Goal: Transaction & Acquisition: Purchase product/service

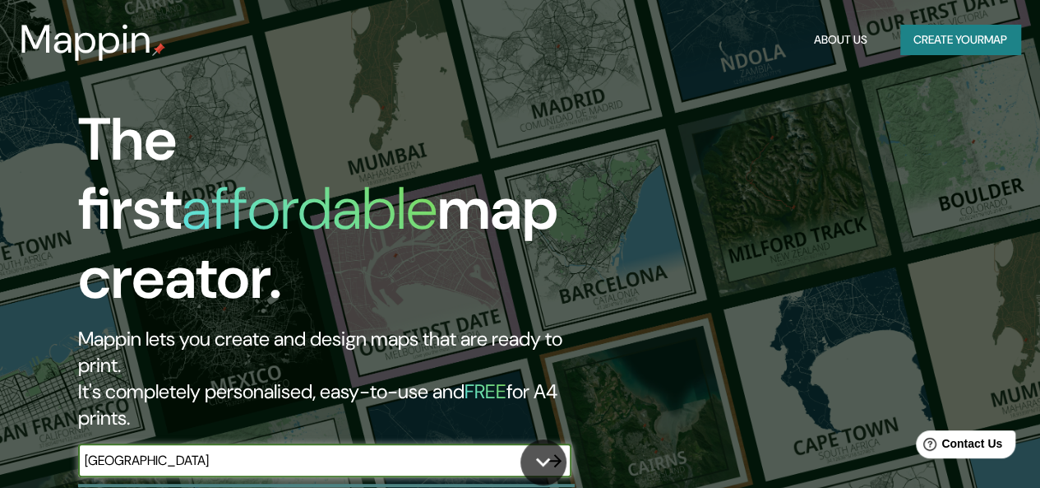
type input "[GEOGRAPHIC_DATA]"
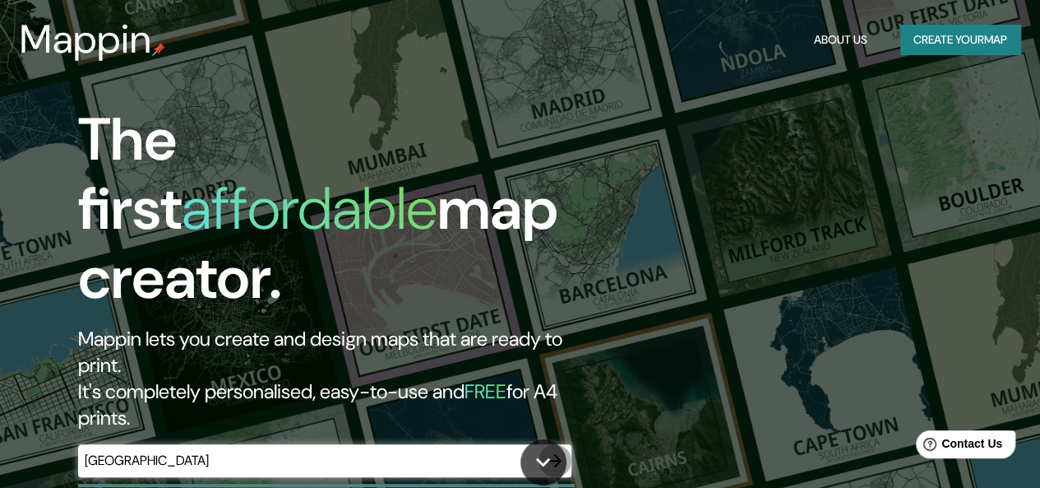
click at [559, 454] on icon "button" at bounding box center [554, 460] width 13 height 13
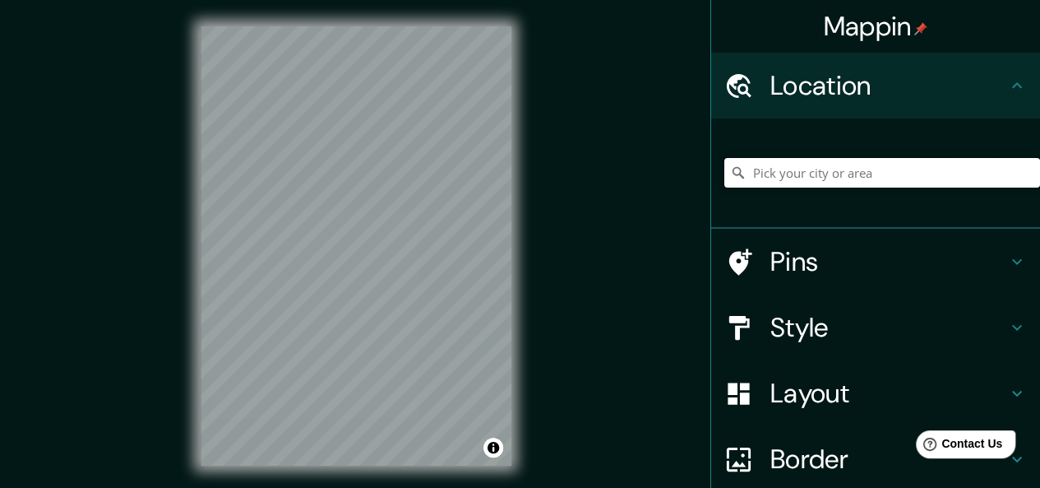
click at [824, 182] on input "Pick your city or area" at bounding box center [882, 173] width 316 height 30
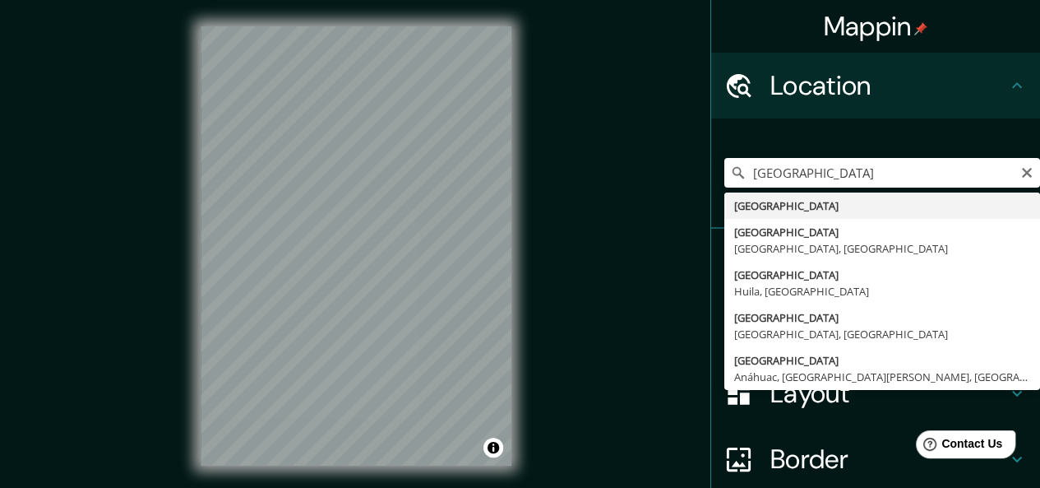
type input "[GEOGRAPHIC_DATA]"
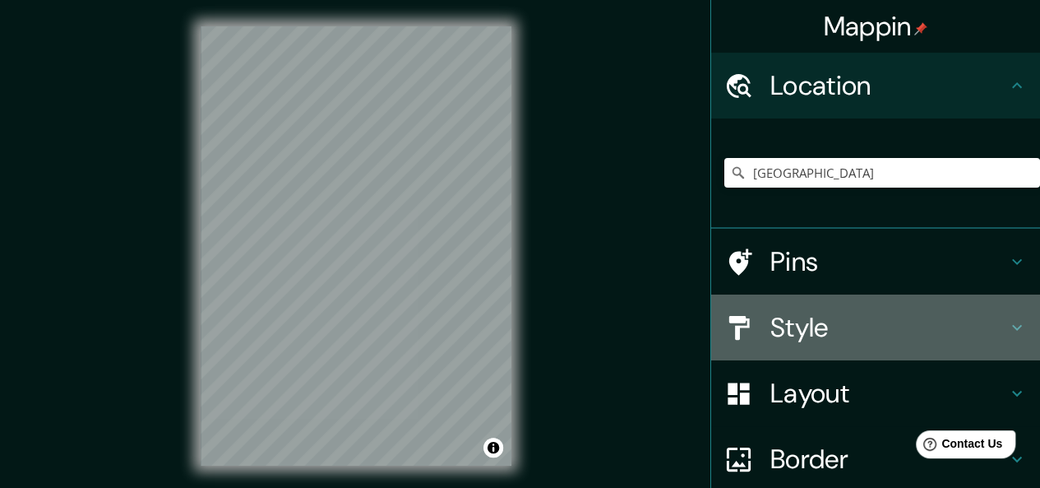
click at [817, 337] on h4 "Style" at bounding box center [888, 327] width 237 height 33
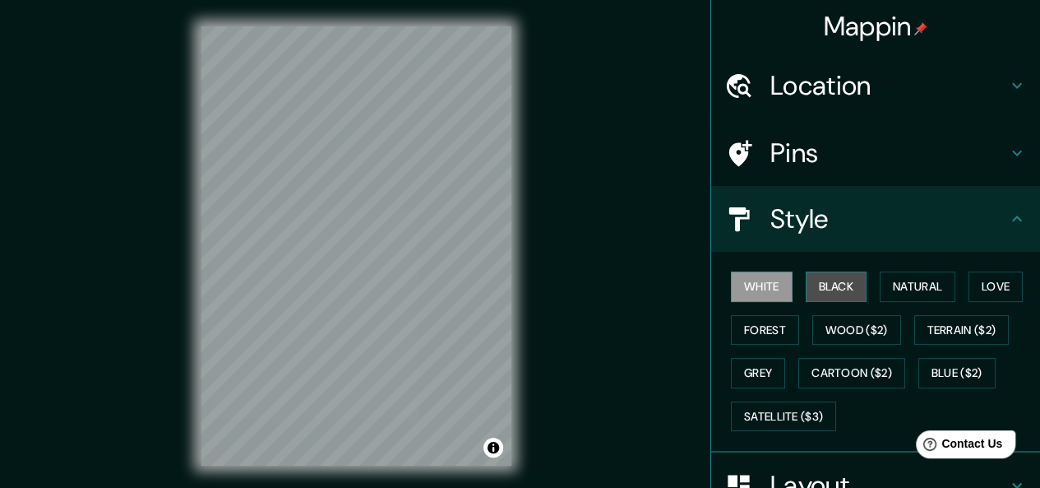
click at [826, 285] on button "Black" at bounding box center [837, 286] width 62 height 30
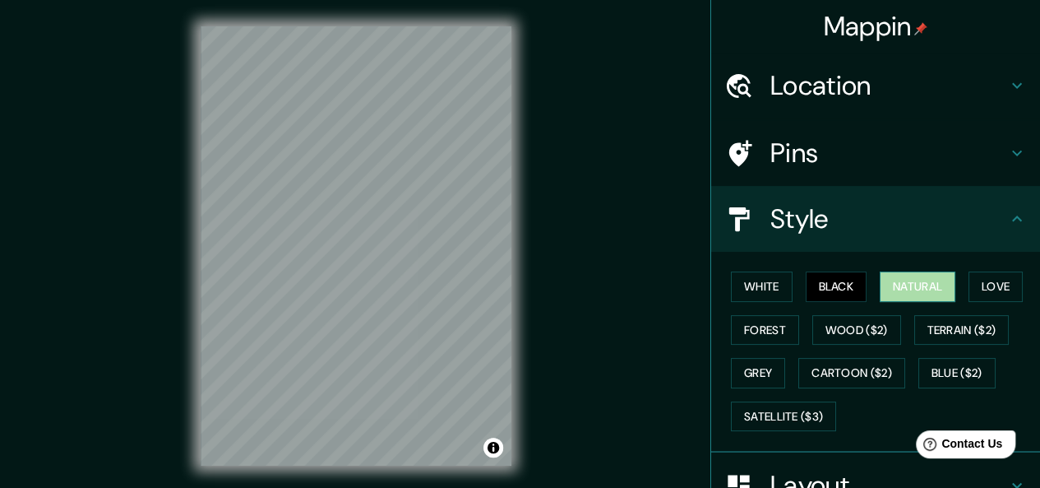
click at [909, 290] on button "Natural" at bounding box center [918, 286] width 76 height 30
click at [979, 292] on button "Love" at bounding box center [996, 286] width 54 height 30
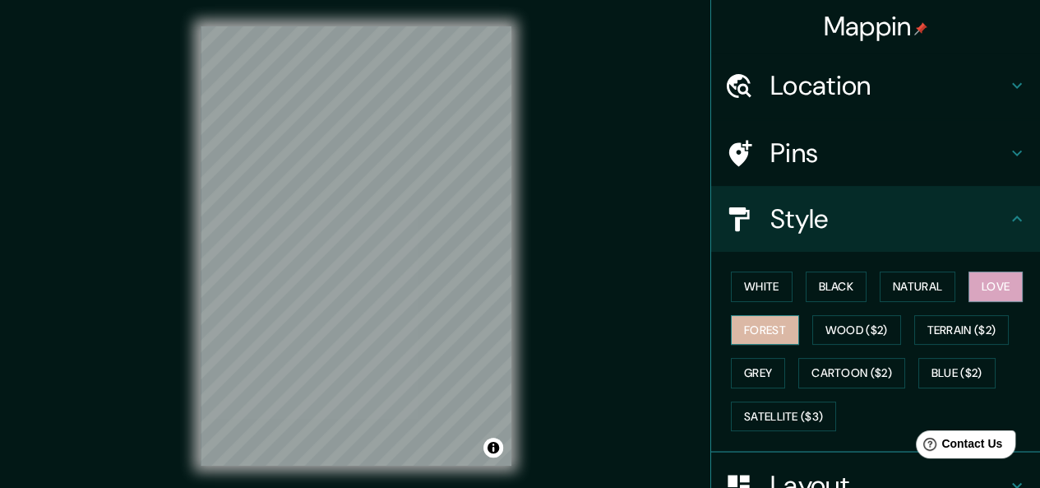
click at [750, 322] on button "Forest" at bounding box center [765, 330] width 68 height 30
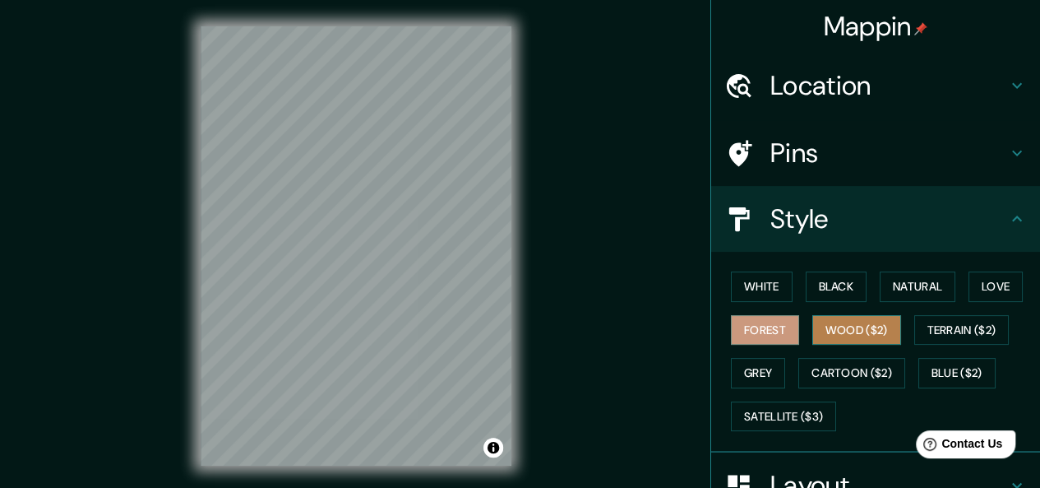
click at [851, 328] on button "Wood ($2)" at bounding box center [856, 330] width 89 height 30
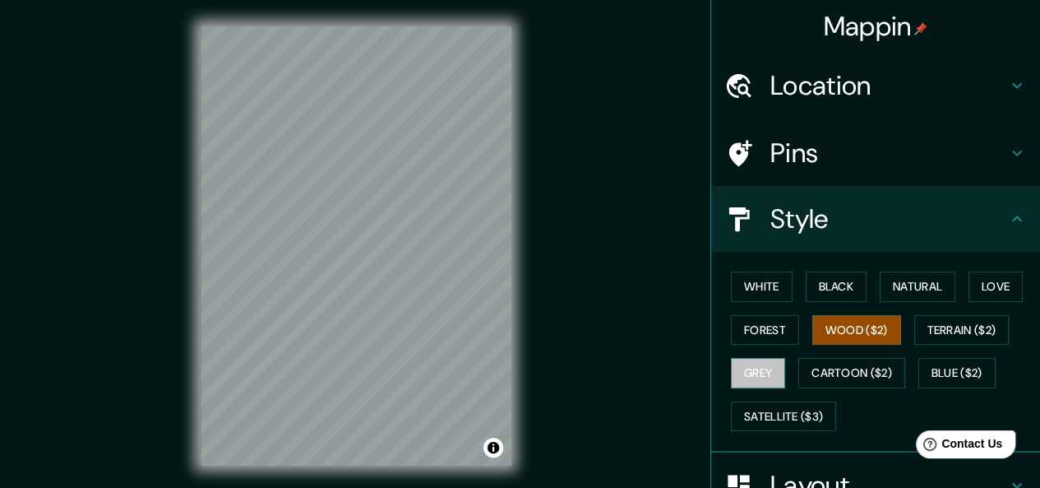
click at [757, 368] on button "Grey" at bounding box center [758, 373] width 54 height 30
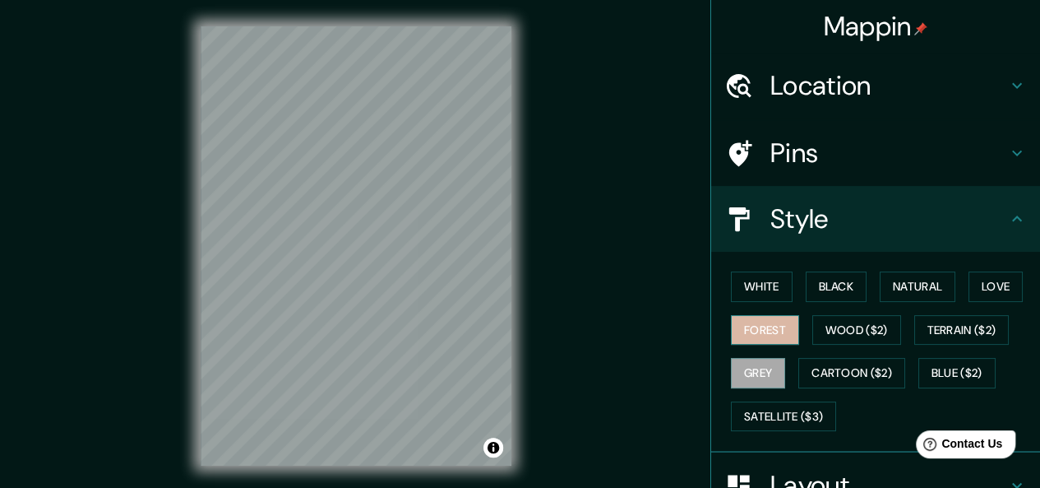
click at [771, 331] on button "Forest" at bounding box center [765, 330] width 68 height 30
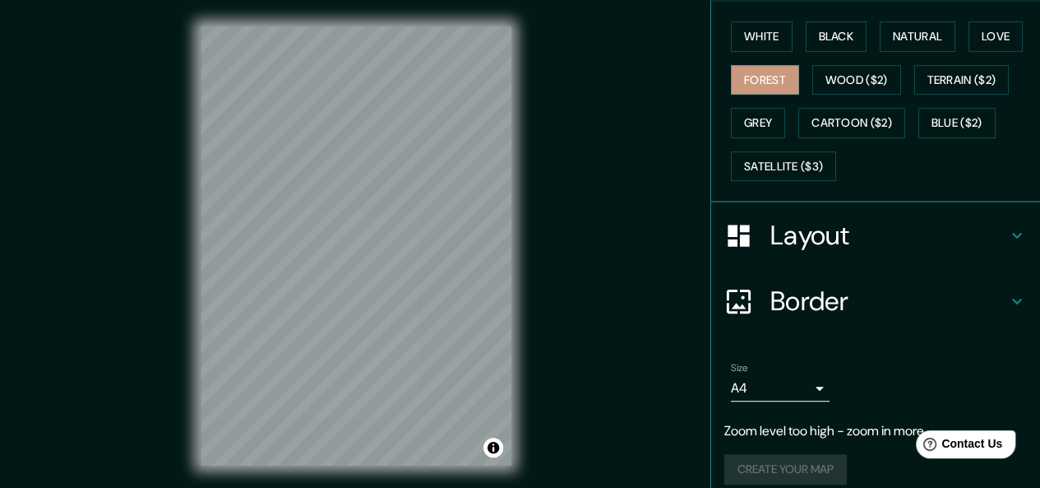
scroll to position [263, 0]
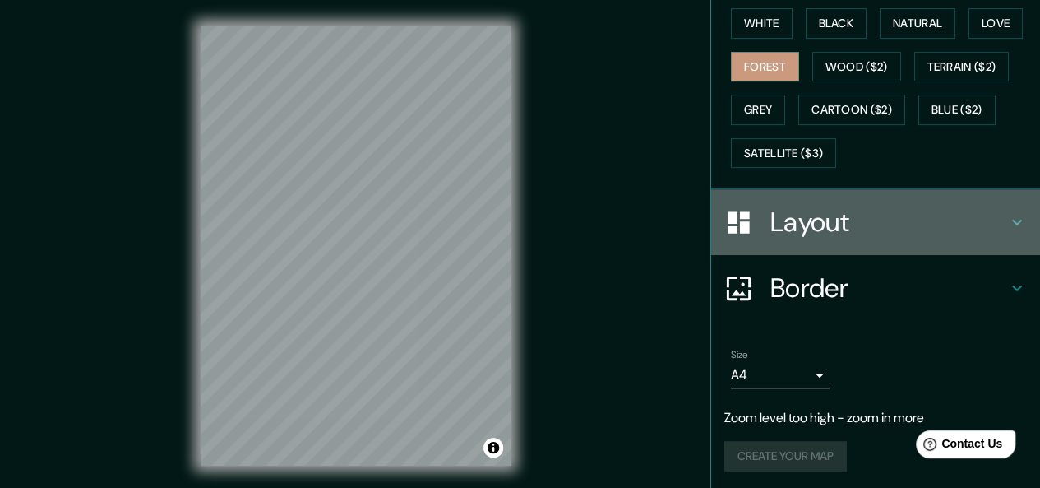
click at [858, 208] on h4 "Layout" at bounding box center [888, 222] width 237 height 33
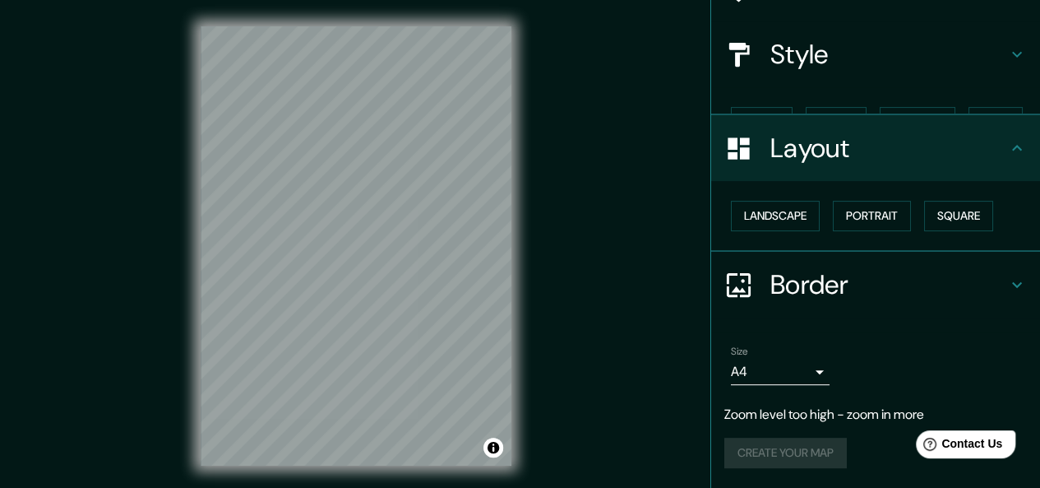
scroll to position [135, 0]
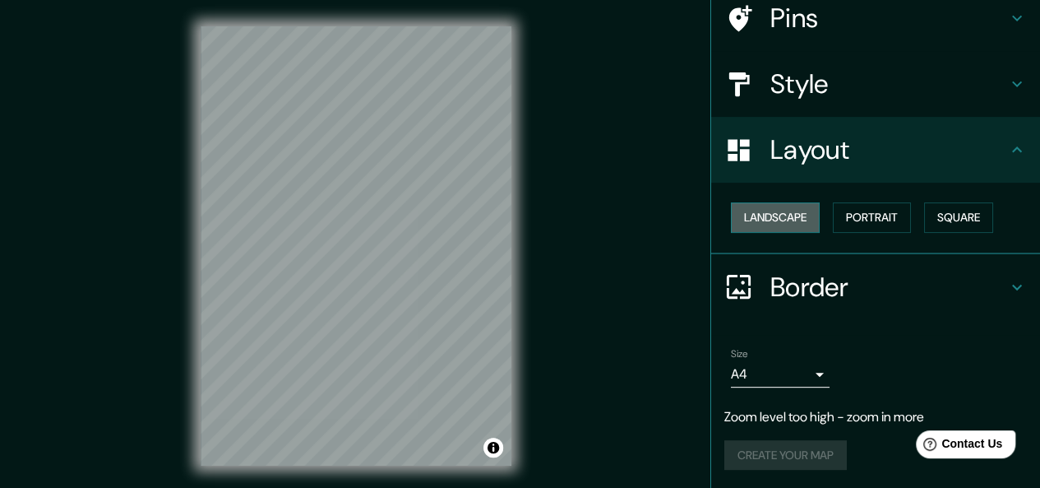
click at [786, 217] on button "Landscape" at bounding box center [775, 217] width 89 height 30
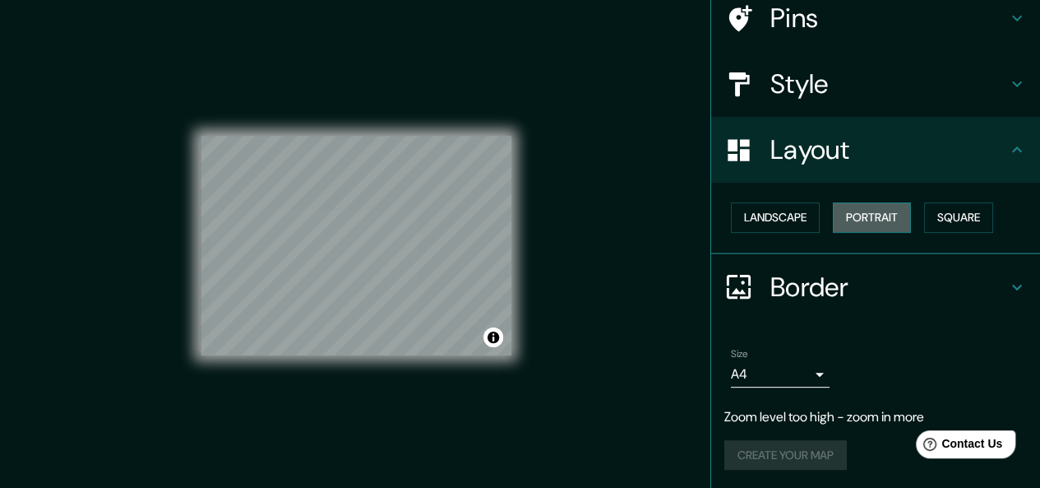
click at [855, 216] on button "Portrait" at bounding box center [872, 217] width 78 height 30
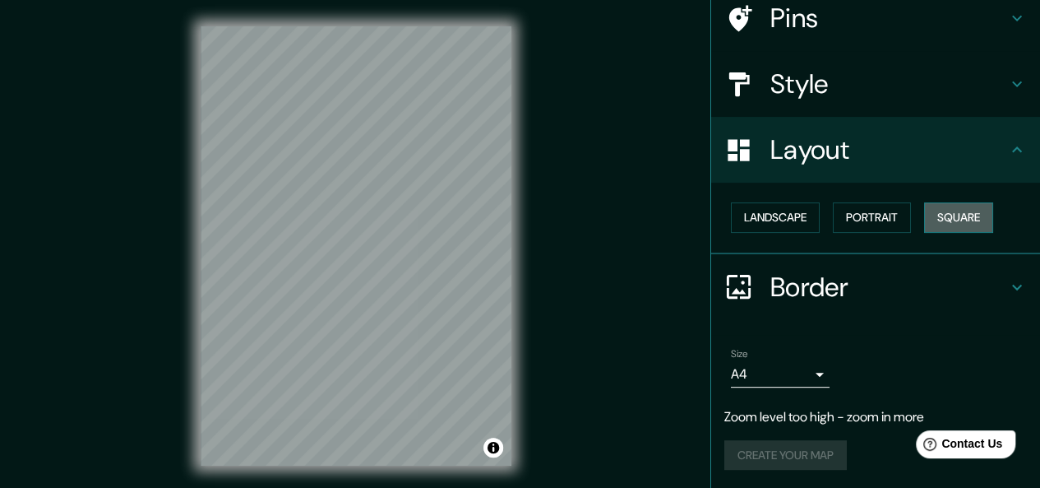
click at [944, 213] on button "Square" at bounding box center [958, 217] width 69 height 30
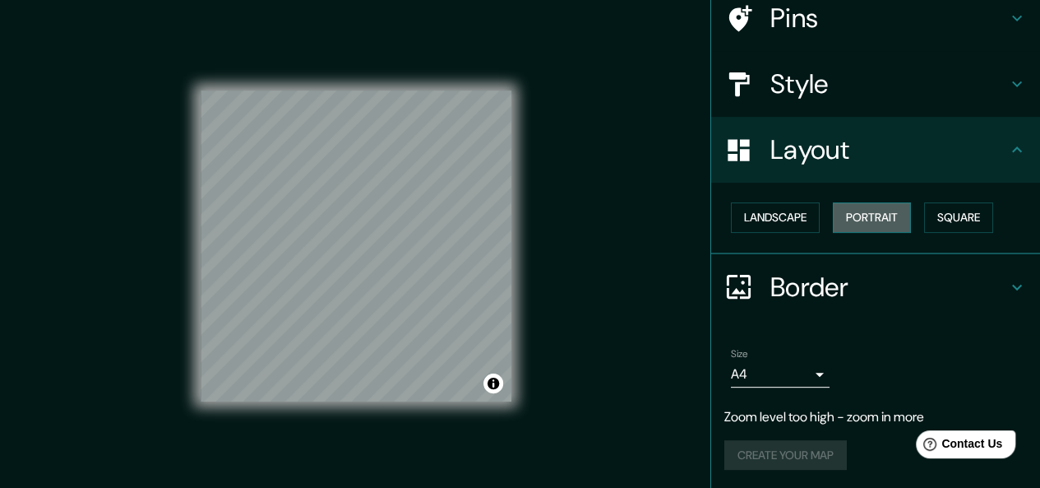
click at [855, 211] on button "Portrait" at bounding box center [872, 217] width 78 height 30
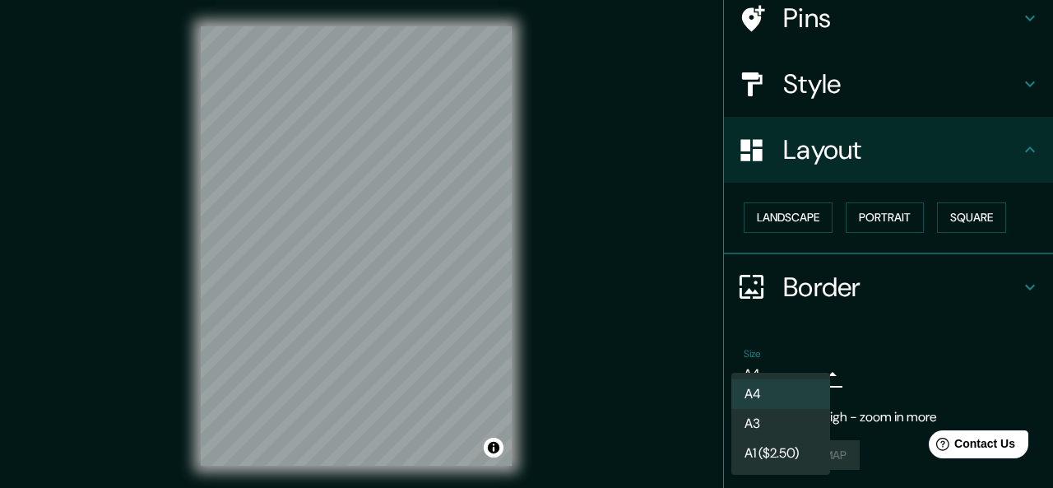
click at [793, 372] on body "Mappin Location [GEOGRAPHIC_DATA] Pins Style Layout Landscape Portrait Square B…" at bounding box center [526, 244] width 1053 height 488
click at [760, 427] on li "A3" at bounding box center [780, 424] width 99 height 30
type input "a4"
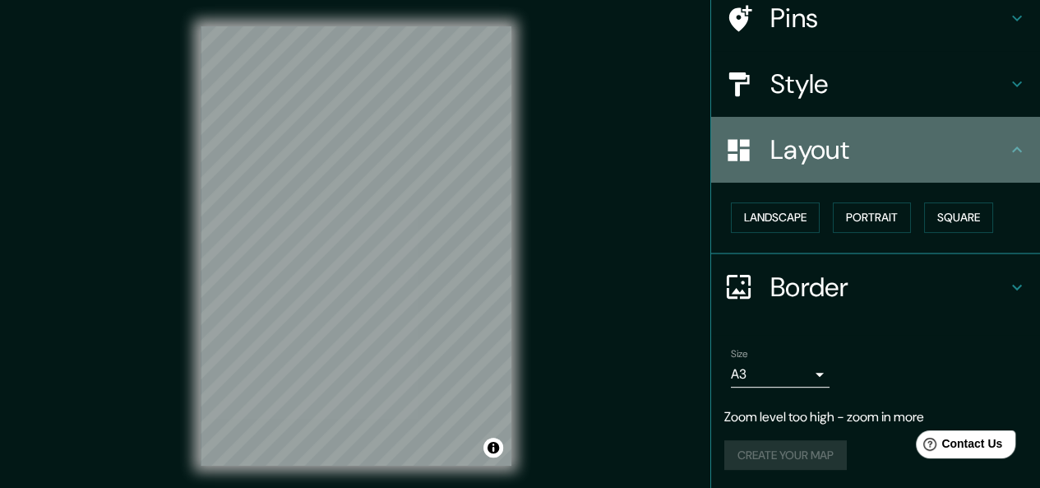
click at [1007, 150] on icon at bounding box center [1017, 150] width 20 height 20
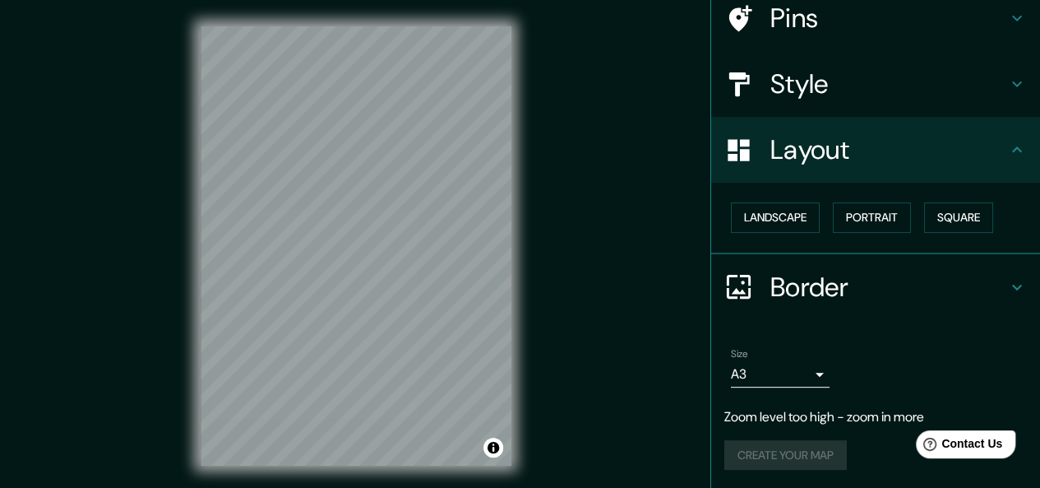
click at [807, 458] on div "Create your map" at bounding box center [875, 455] width 303 height 30
click at [799, 414] on p "Zoom level too high - zoom in more" at bounding box center [875, 417] width 303 height 20
click at [1012, 285] on icon at bounding box center [1017, 287] width 10 height 6
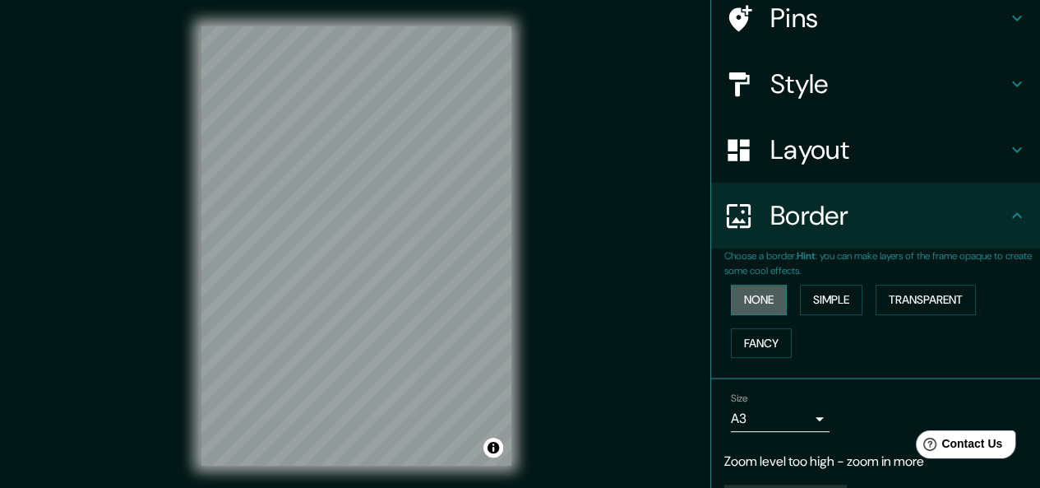
click at [764, 293] on button "None" at bounding box center [759, 300] width 56 height 30
click at [837, 297] on button "Simple" at bounding box center [831, 300] width 62 height 30
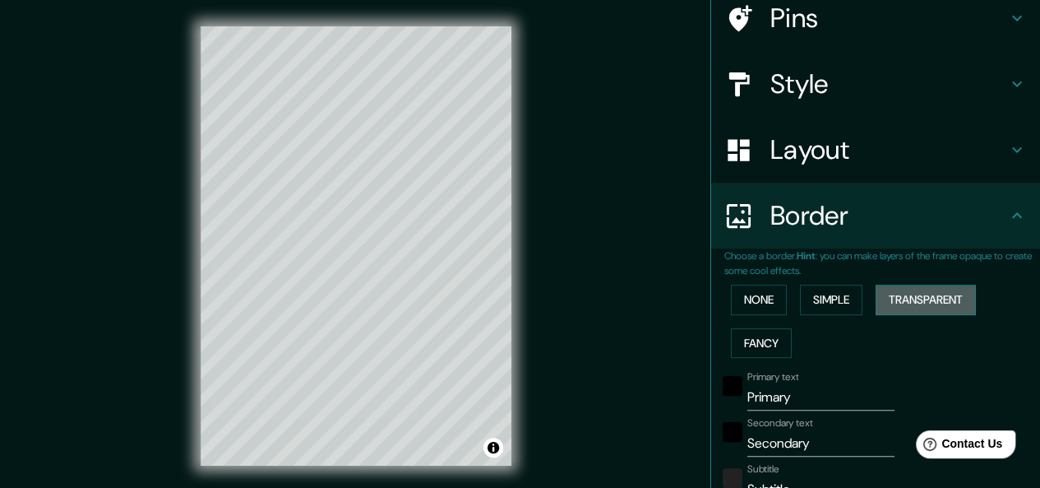
click at [900, 299] on button "Transparent" at bounding box center [926, 300] width 100 height 30
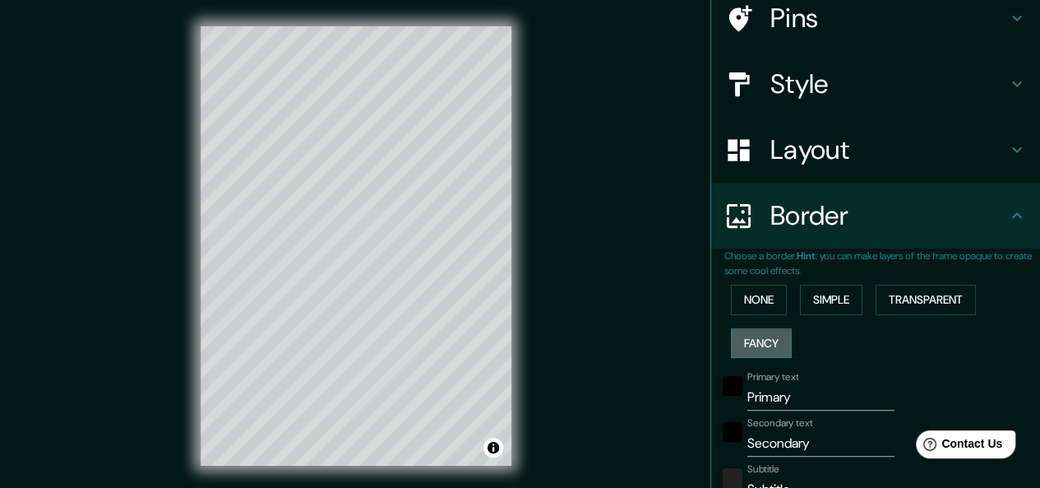
click at [750, 340] on button "Fancy" at bounding box center [761, 343] width 61 height 30
click at [756, 295] on button "None" at bounding box center [759, 300] width 56 height 30
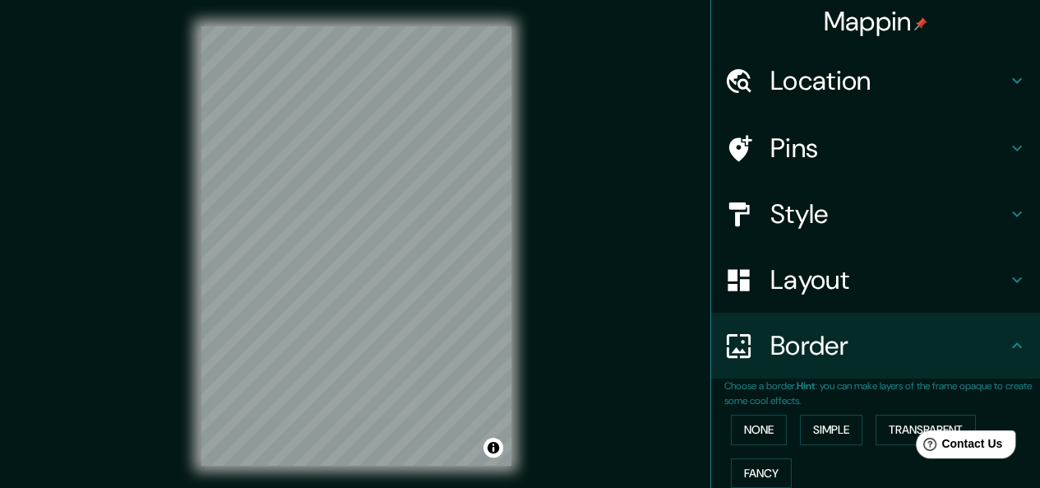
scroll to position [0, 0]
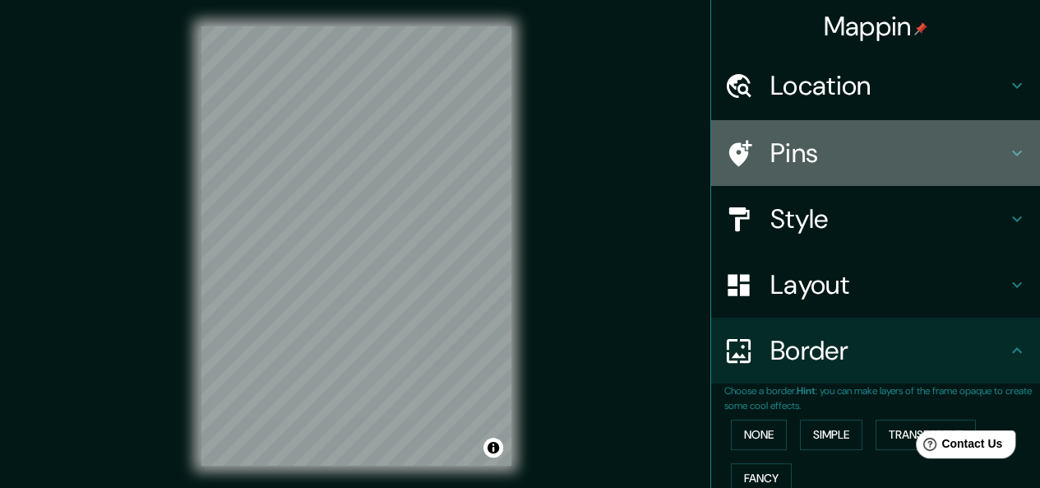
click at [918, 141] on h4 "Pins" at bounding box center [888, 152] width 237 height 33
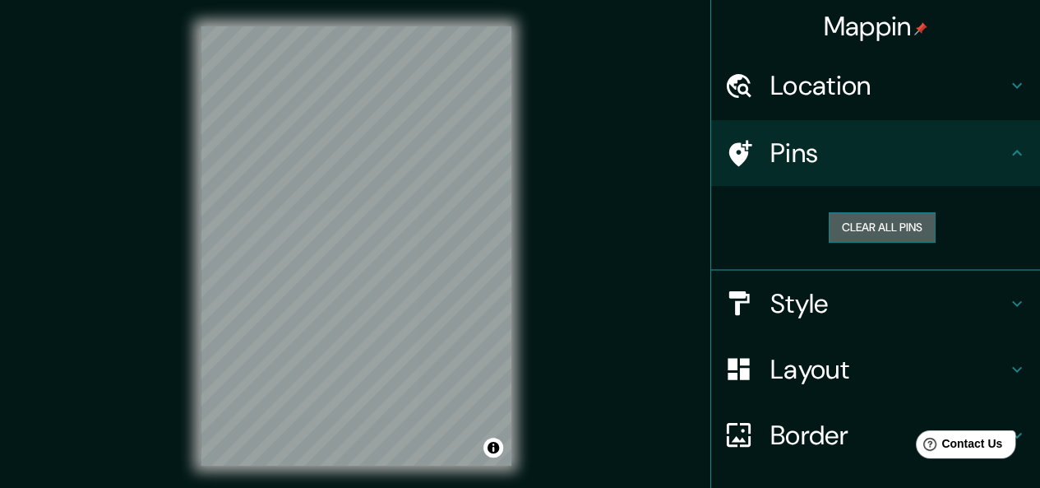
click at [895, 220] on button "Clear all pins" at bounding box center [882, 227] width 107 height 30
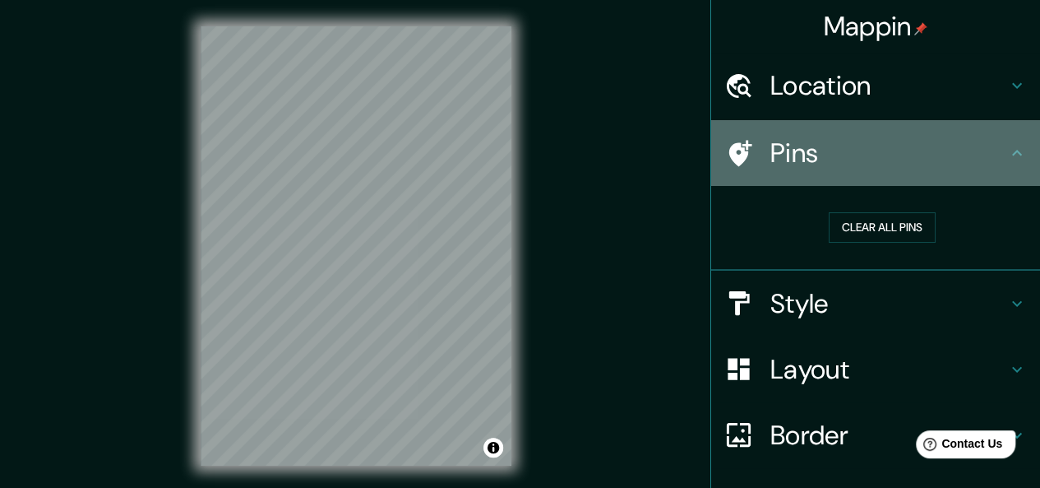
click at [894, 174] on div "Pins" at bounding box center [875, 153] width 329 height 66
click at [1007, 151] on icon at bounding box center [1017, 153] width 20 height 20
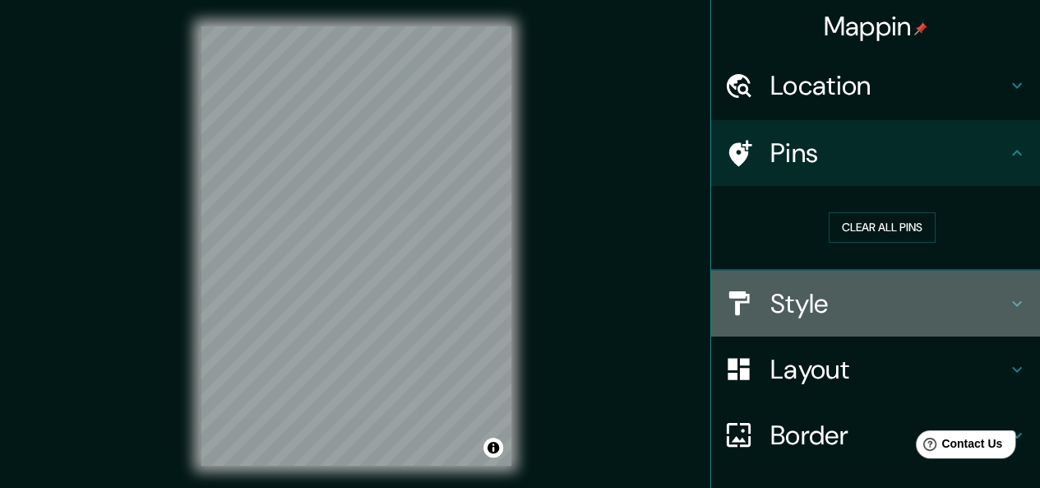
click at [816, 297] on h4 "Style" at bounding box center [888, 303] width 237 height 33
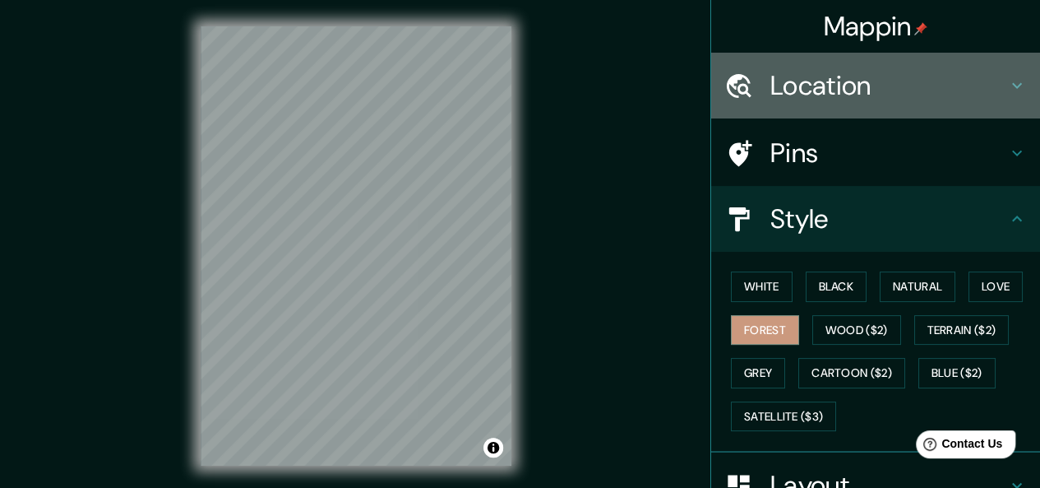
click at [986, 75] on h4 "Location" at bounding box center [888, 85] width 237 height 33
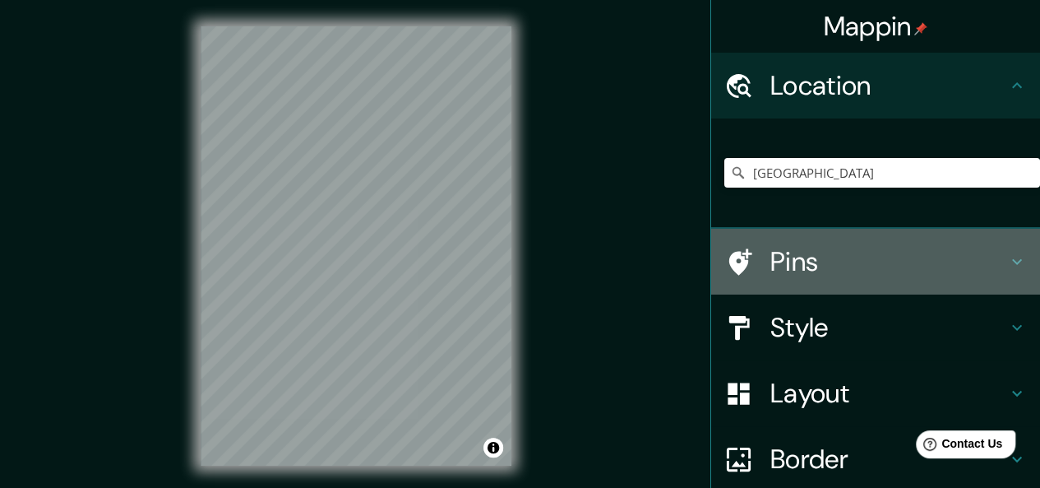
click at [833, 271] on h4 "Pins" at bounding box center [888, 261] width 237 height 33
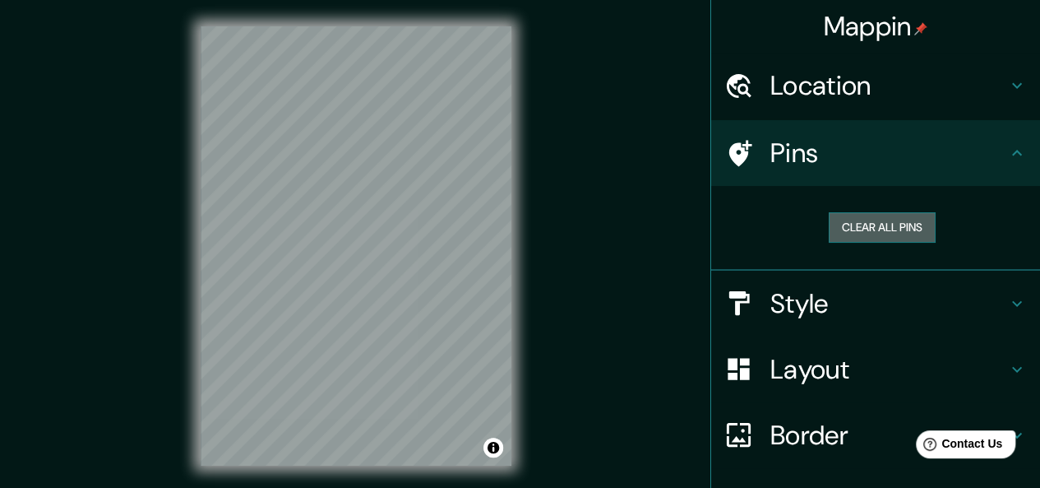
click at [868, 233] on button "Clear all pins" at bounding box center [882, 227] width 107 height 30
click at [402, 285] on div at bounding box center [402, 288] width 13 height 13
click at [409, 277] on div at bounding box center [409, 278] width 13 height 13
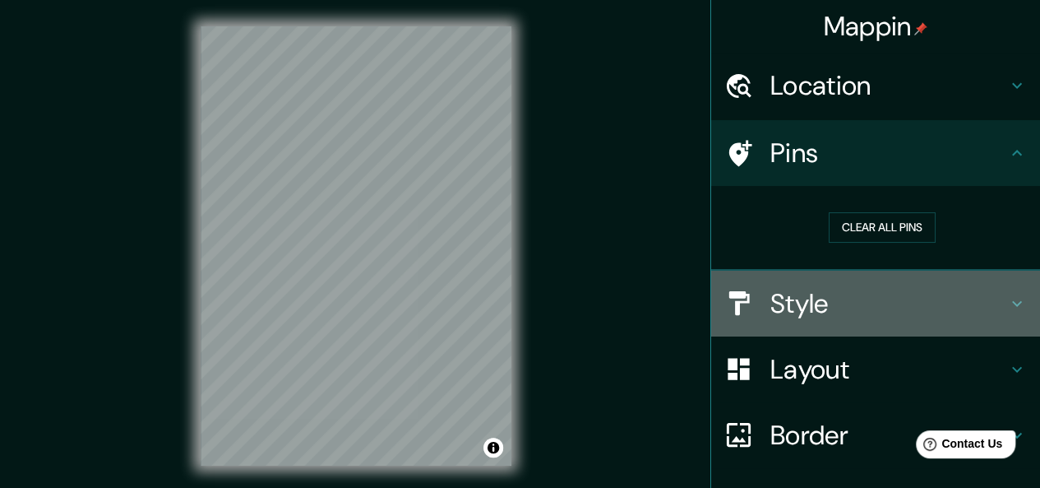
click at [796, 300] on h4 "Style" at bounding box center [888, 303] width 237 height 33
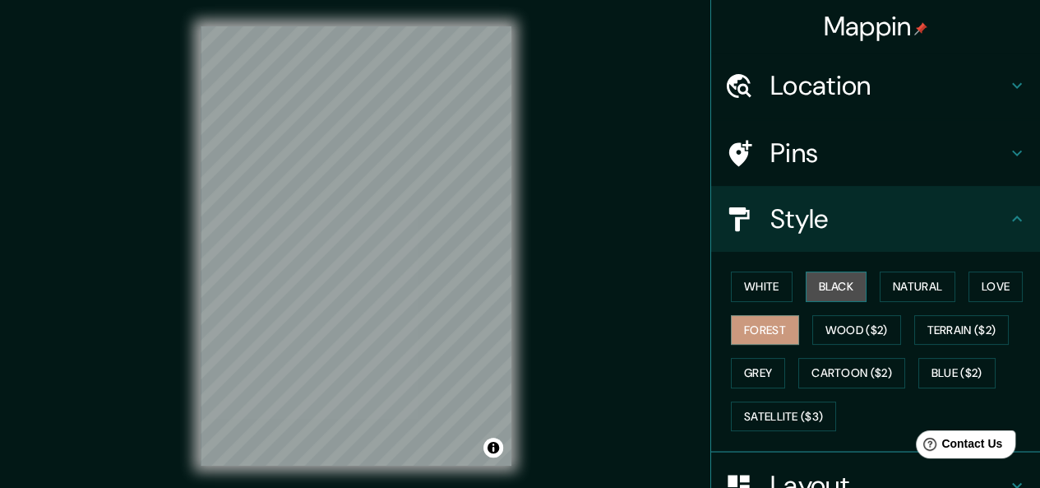
click at [810, 294] on button "Black" at bounding box center [837, 286] width 62 height 30
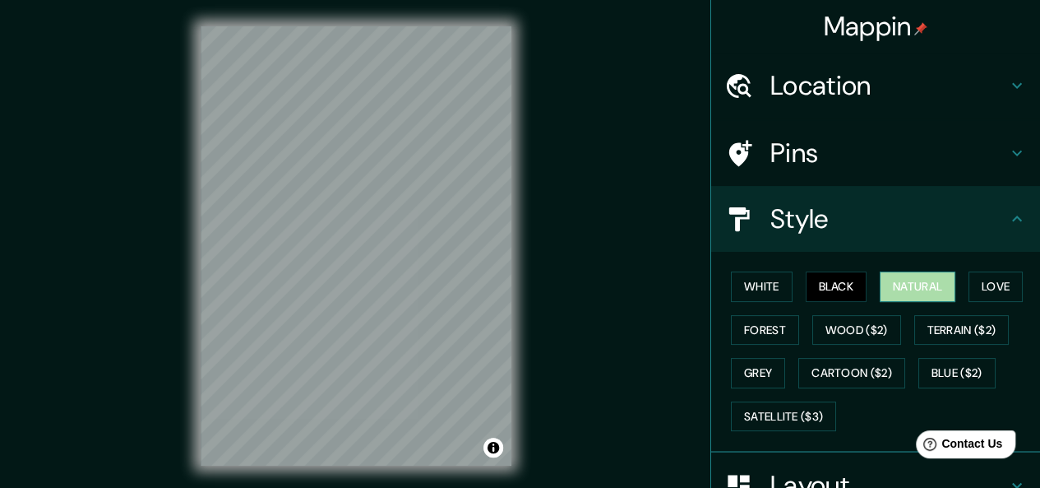
click at [890, 285] on button "Natural" at bounding box center [918, 286] width 76 height 30
click at [643, 166] on div "Mappin Location [GEOGRAPHIC_DATA] Pins Style White Black Natural Love Forest Wo…" at bounding box center [520, 259] width 1040 height 518
click at [677, 197] on div "Mappin Location [GEOGRAPHIC_DATA] Pins Style White Black Natural Love Forest Wo…" at bounding box center [520, 259] width 1040 height 518
click at [548, 175] on div "Mappin Location [GEOGRAPHIC_DATA] Pins Style White Black Natural Love Forest Wo…" at bounding box center [520, 259] width 1040 height 518
